Goal: Manage account settings

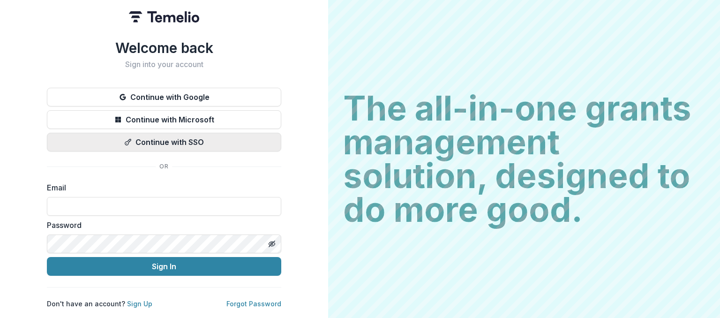
click at [178, 139] on button "Continue with SSO" at bounding box center [164, 142] width 234 height 19
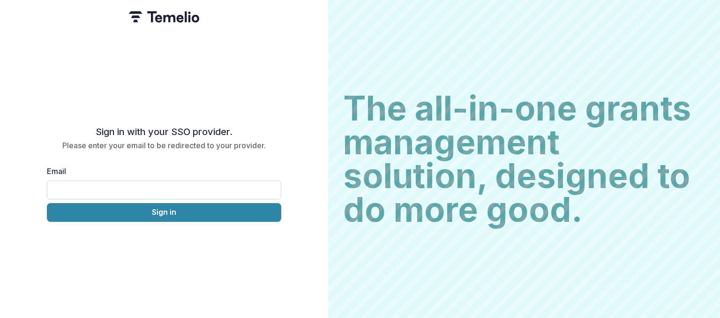
click at [164, 182] on input "Email" at bounding box center [164, 189] width 234 height 19
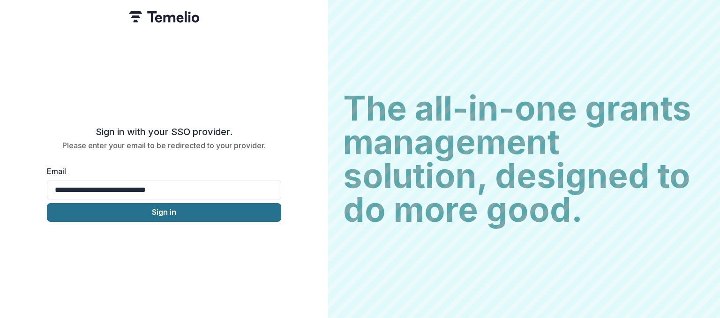
click at [163, 210] on button "Sign in" at bounding box center [164, 212] width 234 height 19
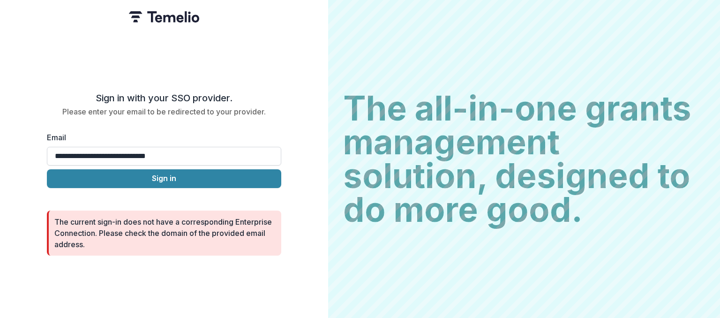
click at [183, 156] on input "**********" at bounding box center [164, 156] width 234 height 19
click at [246, 160] on input "**********" at bounding box center [164, 156] width 234 height 19
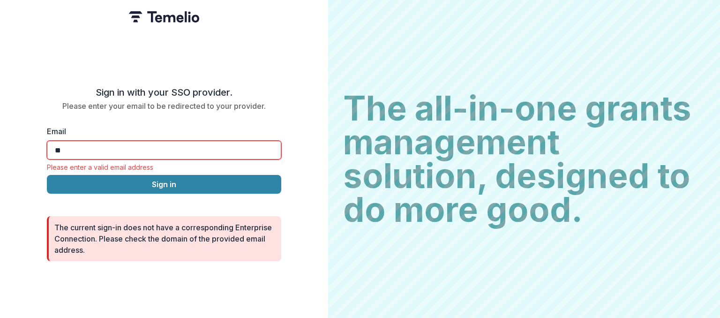
type input "*"
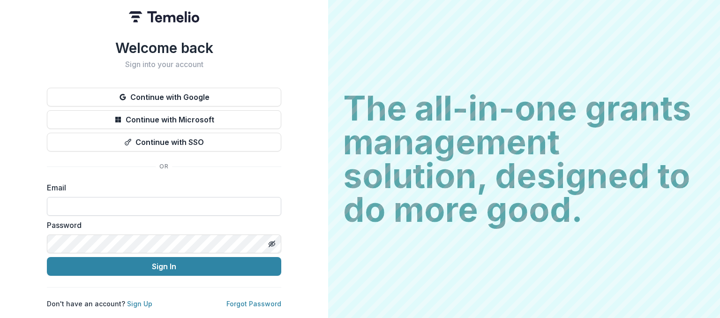
click at [223, 206] on input at bounding box center [164, 206] width 234 height 19
type input "**********"
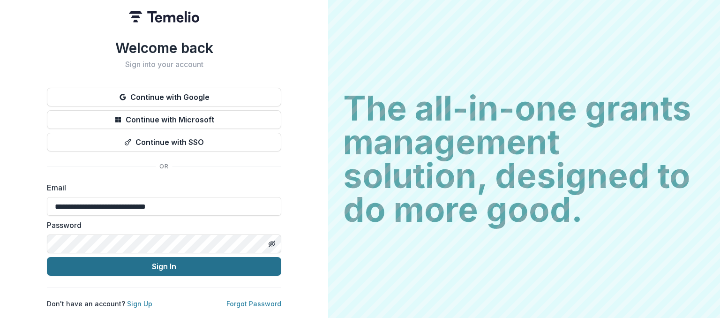
click at [197, 262] on button "Sign In" at bounding box center [164, 266] width 234 height 19
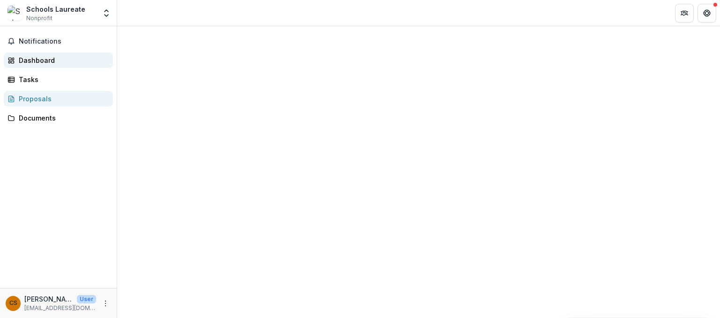
click at [51, 57] on div "Dashboard" at bounding box center [62, 60] width 87 height 10
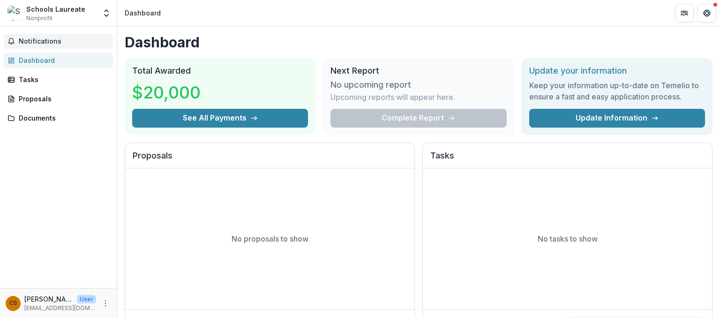
click at [46, 42] on span "Notifications" at bounding box center [64, 41] width 90 height 8
click at [47, 53] on link "Dashboard" at bounding box center [58, 59] width 109 height 15
click at [32, 75] on div "Tasks" at bounding box center [62, 79] width 87 height 10
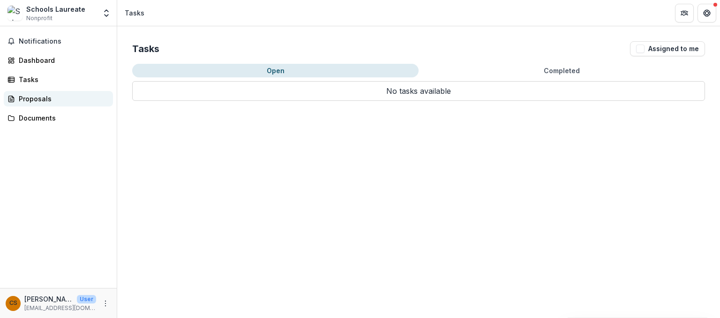
click at [31, 104] on link "Proposals" at bounding box center [58, 98] width 109 height 15
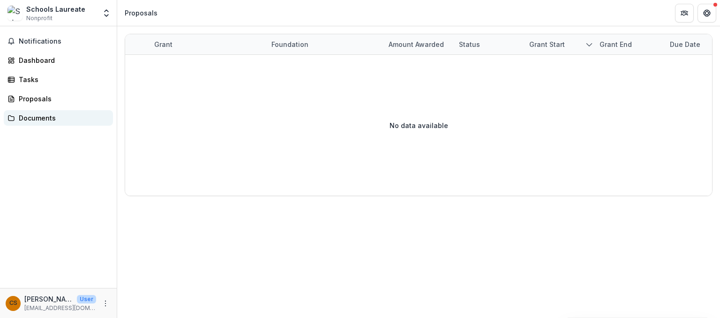
click at [30, 116] on div "Documents" at bounding box center [62, 118] width 87 height 10
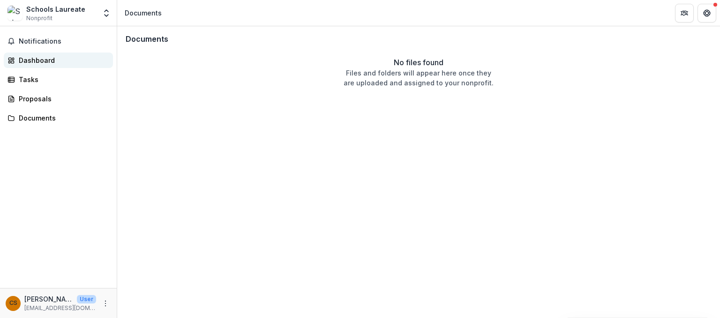
click at [34, 63] on div "Dashboard" at bounding box center [62, 60] width 87 height 10
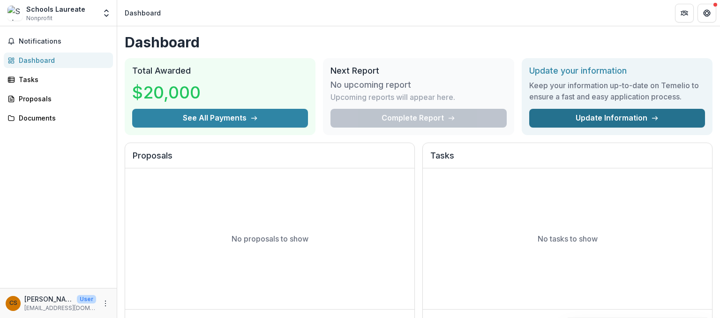
click at [602, 113] on link "Update Information" at bounding box center [617, 118] width 176 height 19
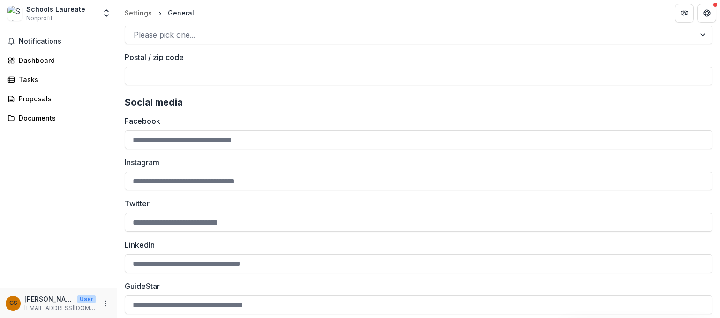
scroll to position [1330, 0]
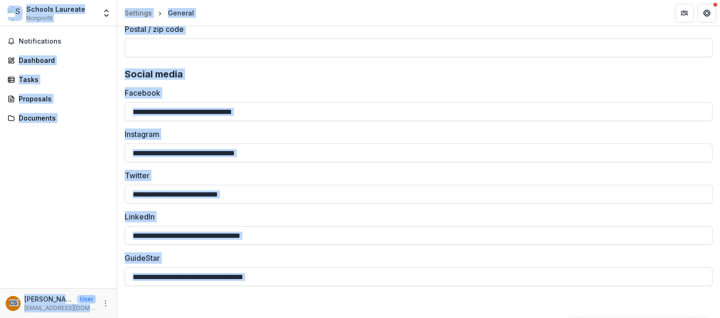
click at [648, 88] on label "Facebook" at bounding box center [416, 92] width 582 height 11
click at [648, 102] on input "Facebook" at bounding box center [418, 111] width 587 height 19
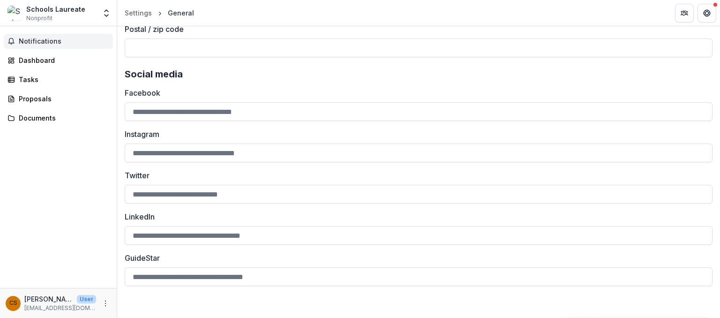
click at [42, 41] on span "Notifications" at bounding box center [64, 41] width 90 height 8
click at [35, 57] on div "Dashboard" at bounding box center [62, 60] width 87 height 10
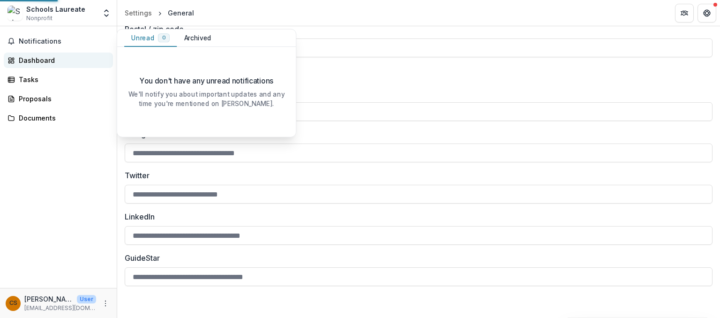
scroll to position [277, 0]
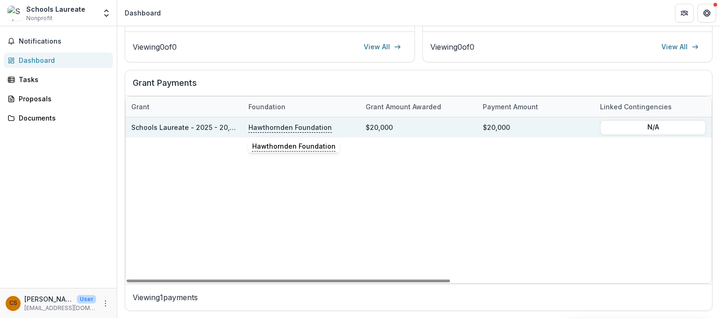
click at [282, 124] on p "Hawthornden Foundation" at bounding box center [289, 127] width 83 height 10
click at [394, 126] on div "$20,000" at bounding box center [418, 127] width 117 height 20
